Goal: Find contact information: Find contact information

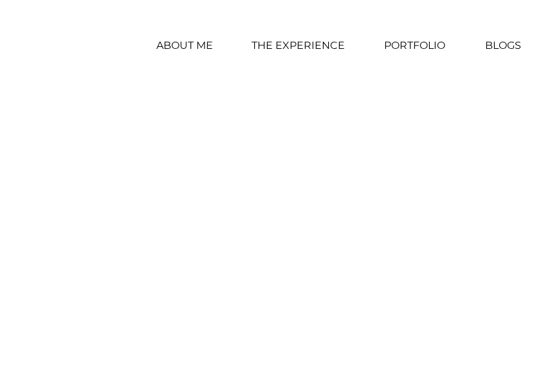
scroll to position [0, 210]
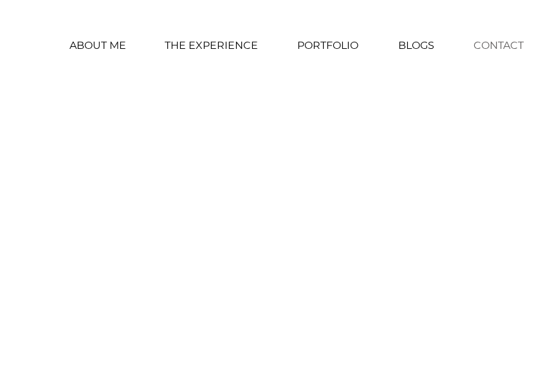
click at [503, 32] on p "CONTACT" at bounding box center [498, 46] width 63 height 32
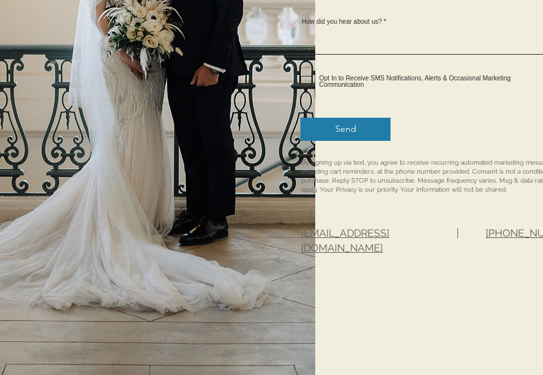
scroll to position [718, 0]
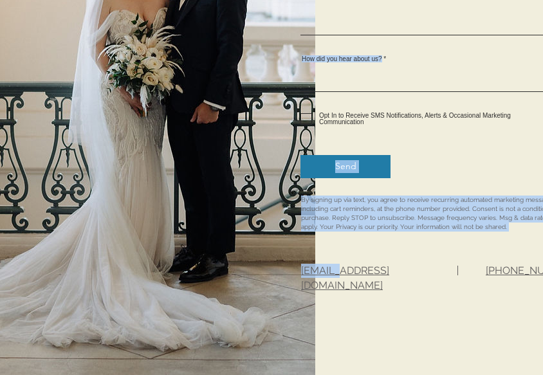
drag, startPoint x: 440, startPoint y: 271, endPoint x: 337, endPoint y: 270, distance: 103.6
click at [337, 270] on div "We look forward to chatting with you! First Name Last Name Email Phone Estimate…" at bounding box center [472, 26] width 315 height 964
click at [447, 320] on div at bounding box center [472, 26] width 315 height 964
click at [427, 270] on div "We look forward to chatting with you! First Name Last Name Email Phone Estimate…" at bounding box center [472, 26] width 315 height 964
click at [339, 292] on div at bounding box center [472, 26] width 315 height 964
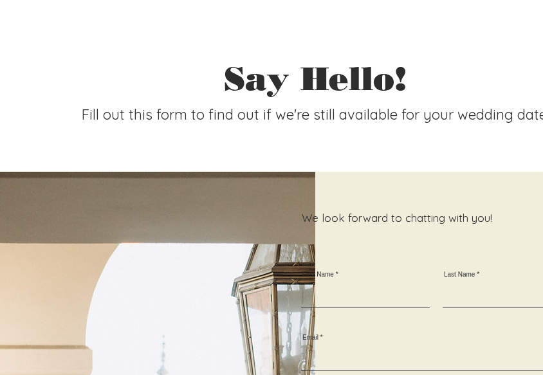
scroll to position [0, 0]
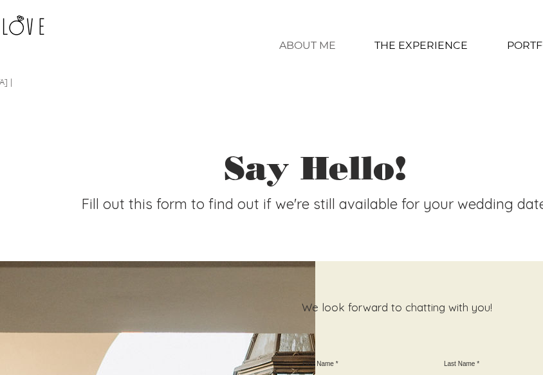
click at [301, 44] on p "ABOUT ME" at bounding box center [308, 46] width 70 height 32
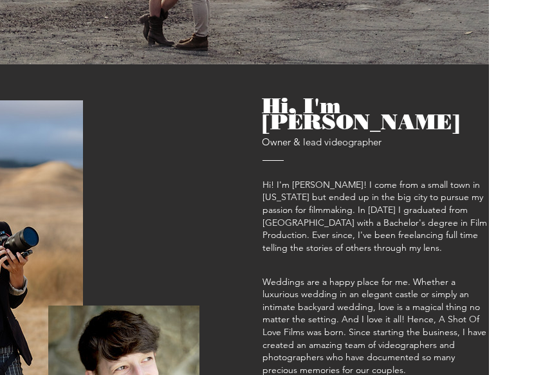
scroll to position [429, 142]
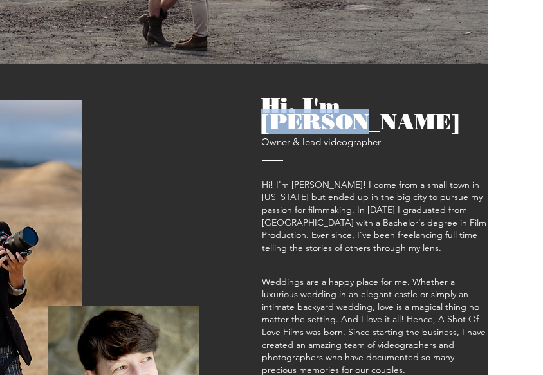
drag, startPoint x: 447, startPoint y: 80, endPoint x: 348, endPoint y: 75, distance: 98.7
click at [348, 97] on h2 "Hi, I'm Caitlin Owner & lead videographer" at bounding box center [374, 123] width 227 height 53
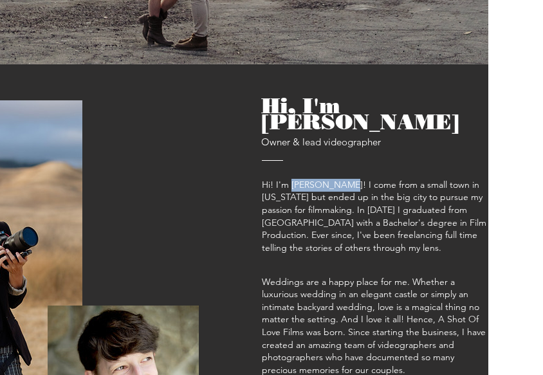
drag, startPoint x: 332, startPoint y: 149, endPoint x: 292, endPoint y: 144, distance: 40.8
click at [292, 179] on span "Hi! I'm Caitlin Pitt! I come from a small town in Washington but ended up in th…" at bounding box center [374, 216] width 225 height 75
copy span "Caitlin Pitt"
